Goal: Find contact information: Find contact information

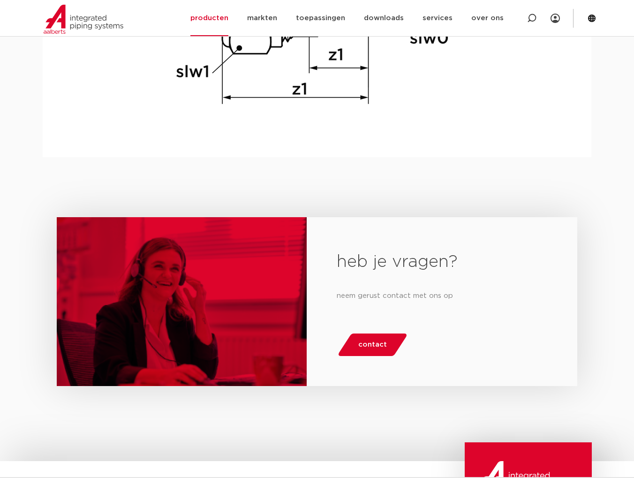
scroll to position [1383, 0]
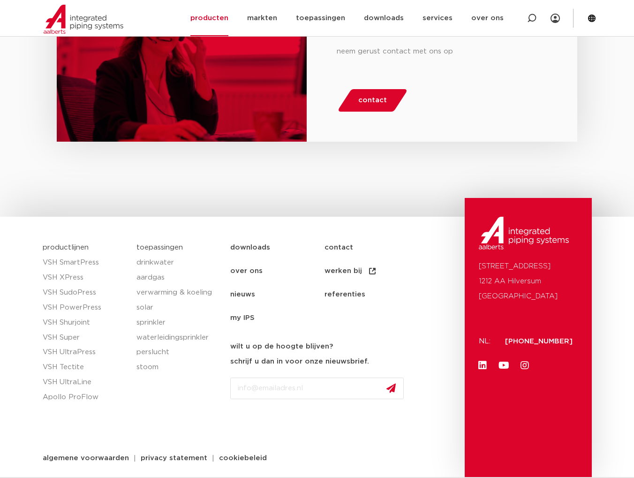
click at [332, 245] on link "contact" at bounding box center [372, 247] width 94 height 23
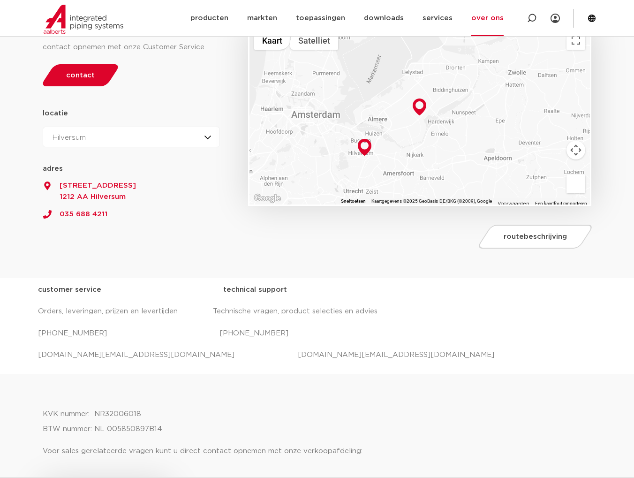
scroll to position [188, 0]
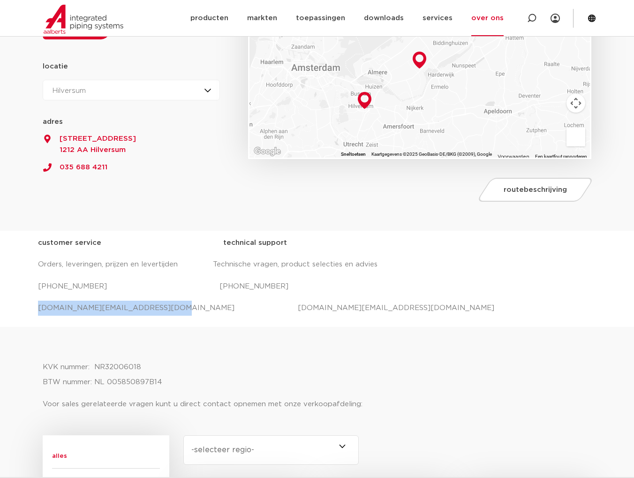
drag, startPoint x: 37, startPoint y: 308, endPoint x: 152, endPoint y: 306, distance: 115.5
click at [152, 306] on div "customer service technical support Orders, leveringen, prijzen en levertijden T…" at bounding box center [317, 279] width 634 height 96
copy p "salessupport.nl@aalberts-ips.com"
